Goal: Task Accomplishment & Management: Manage account settings

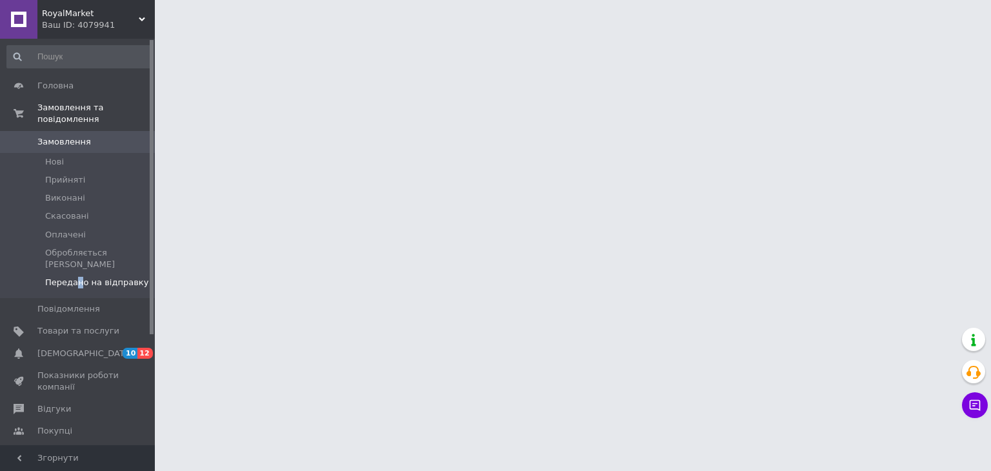
click at [76, 277] on span "Передано на відправку" at bounding box center [96, 283] width 103 height 12
click at [93, 277] on span "Передано на відправку" at bounding box center [96, 283] width 103 height 12
click at [95, 277] on span "Передано на відправку" at bounding box center [96, 283] width 103 height 12
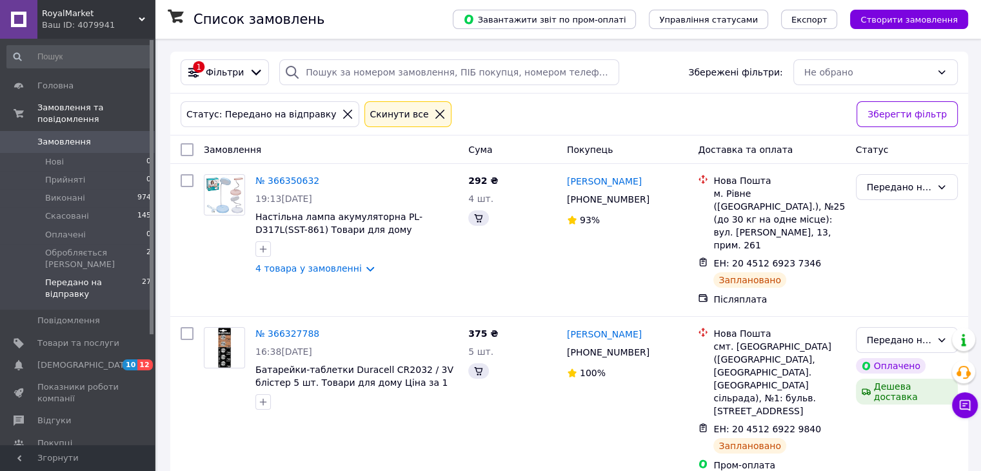
click at [119, 277] on span "Передано на відправку" at bounding box center [93, 288] width 97 height 23
click at [115, 277] on span "Передано на відправку" at bounding box center [93, 288] width 97 height 23
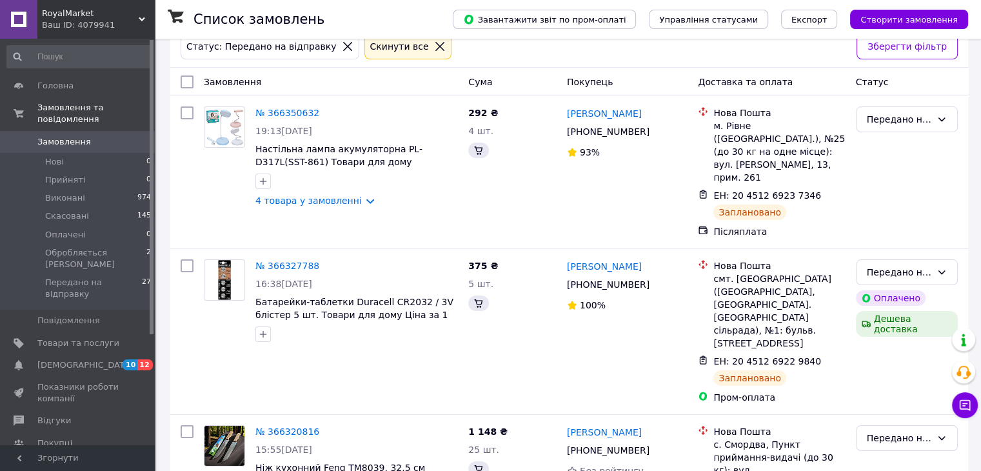
scroll to position [129, 0]
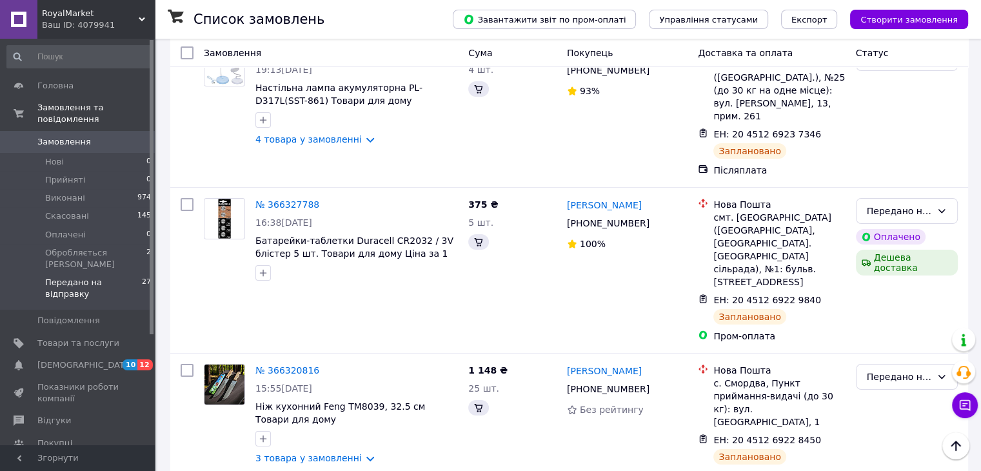
click at [65, 277] on span "Передано на відправку" at bounding box center [93, 288] width 97 height 23
click at [79, 86] on span "Головна" at bounding box center [78, 86] width 82 height 12
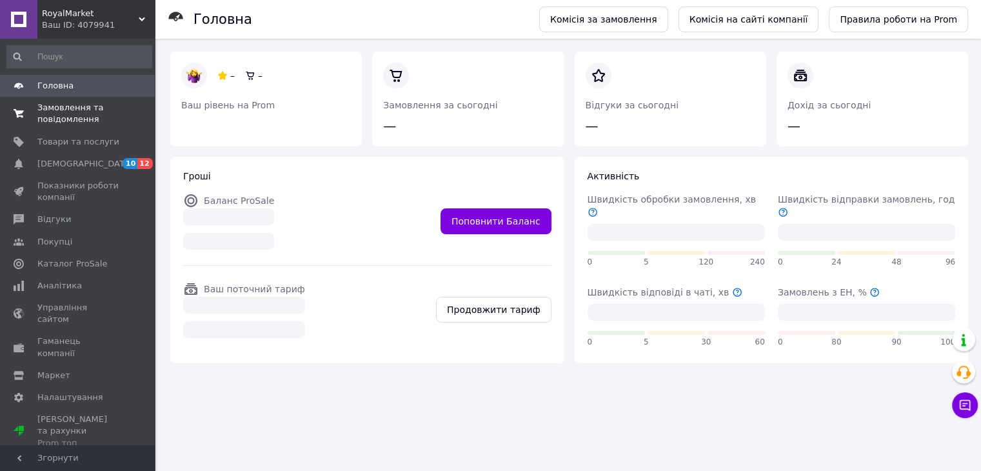
click at [81, 121] on span "Замовлення та повідомлення" at bounding box center [78, 113] width 82 height 23
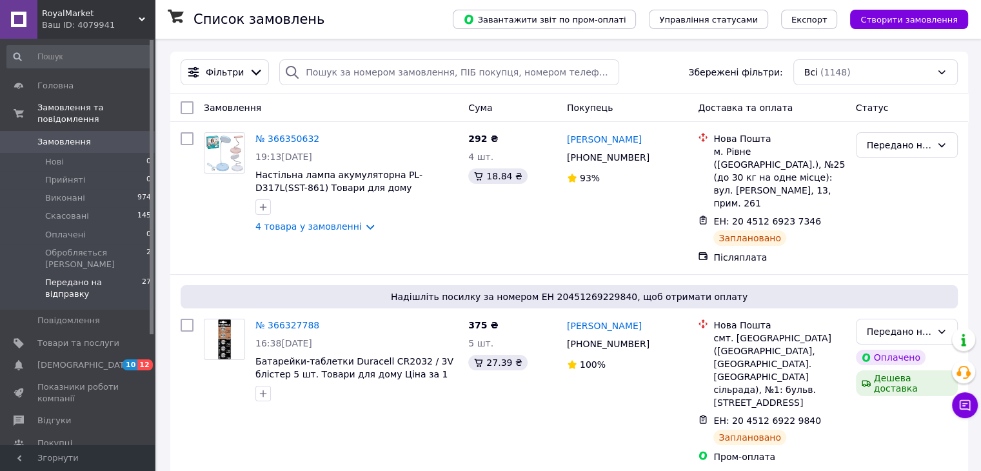
click at [75, 277] on span "Передано на відправку" at bounding box center [93, 288] width 97 height 23
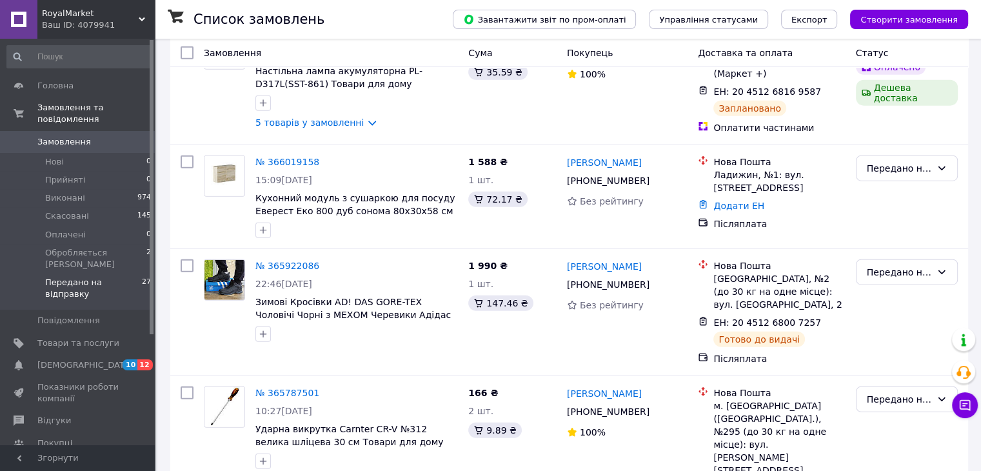
scroll to position [3377, 0]
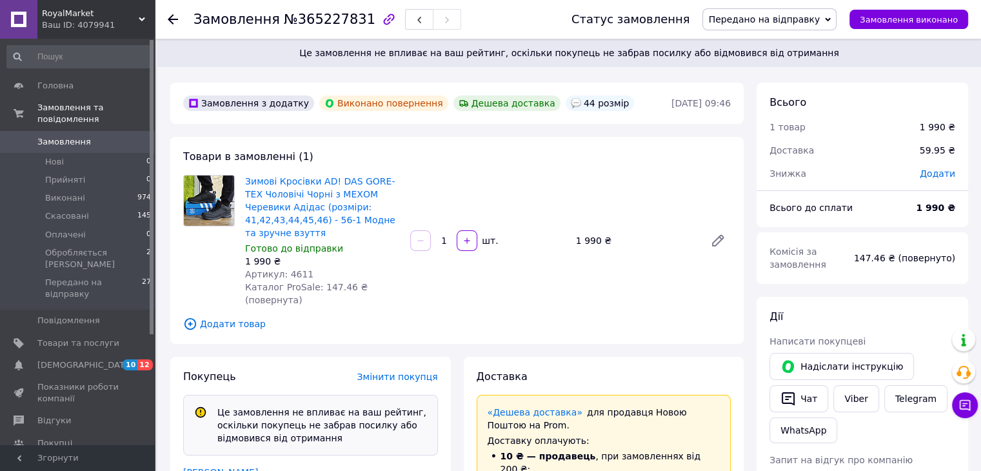
scroll to position [90, 0]
drag, startPoint x: 304, startPoint y: 259, endPoint x: 247, endPoint y: 263, distance: 56.9
click at [247, 268] on div "Артикул: 4611" at bounding box center [322, 274] width 155 height 13
copy span "Артикул: 4611"
click at [820, 18] on span "Передано на відправку" at bounding box center [764, 19] width 112 height 10
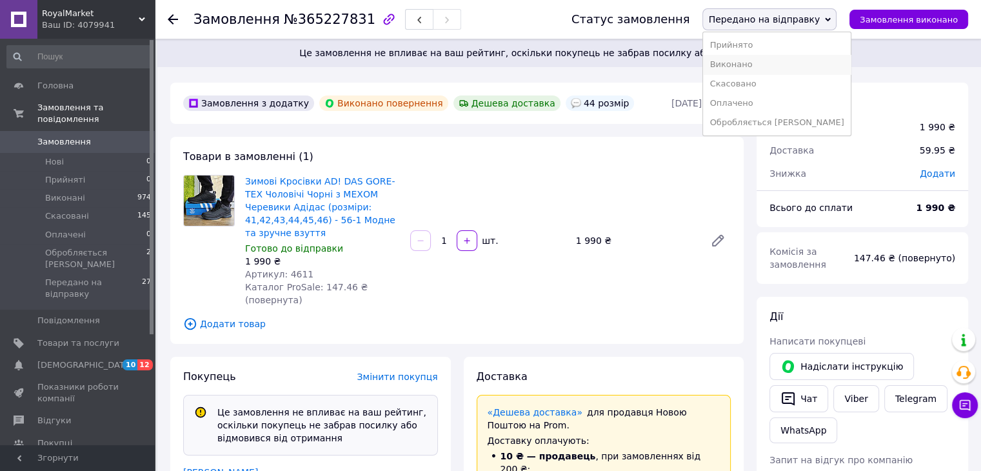
click at [773, 63] on li "Виконано" at bounding box center [776, 64] width 147 height 19
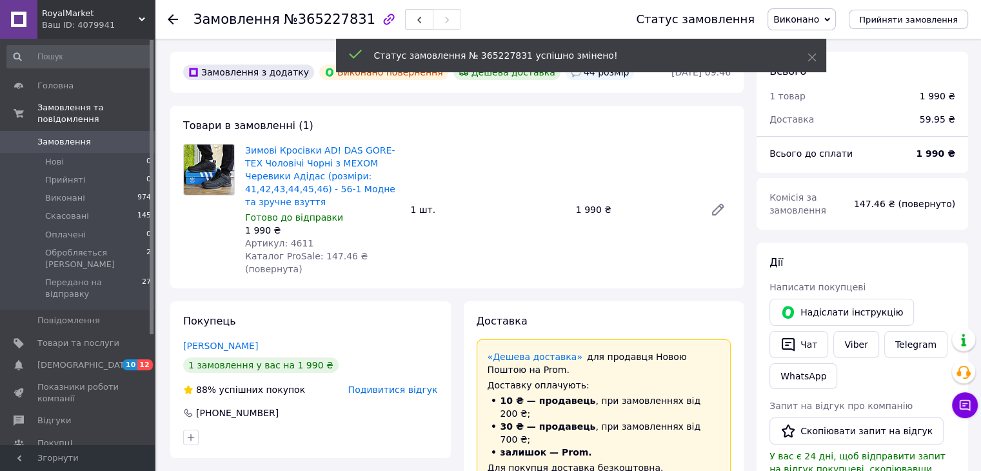
scroll to position [121, 0]
click at [172, 19] on use at bounding box center [173, 19] width 10 height 10
